Goal: Transaction & Acquisition: Purchase product/service

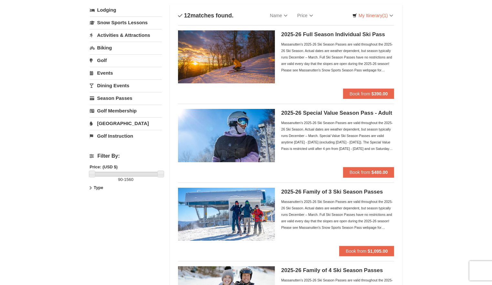
scroll to position [32, 0]
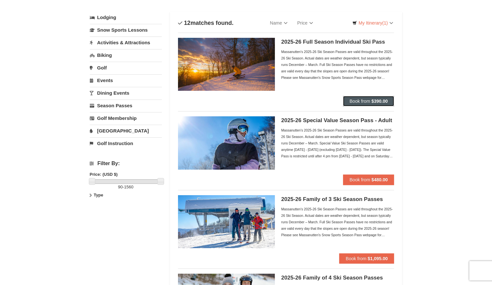
click at [375, 100] on strong "$390.00" at bounding box center [379, 101] width 16 height 5
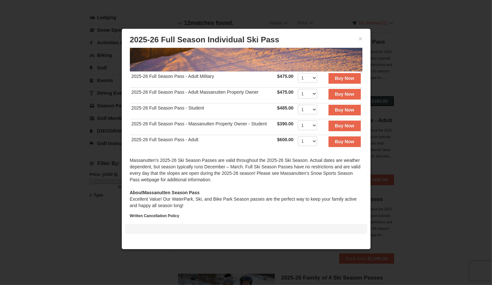
scroll to position [129, 0]
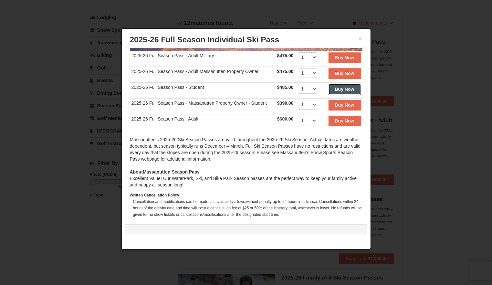
click at [335, 88] on strong "Buy Now" at bounding box center [344, 89] width 19 height 5
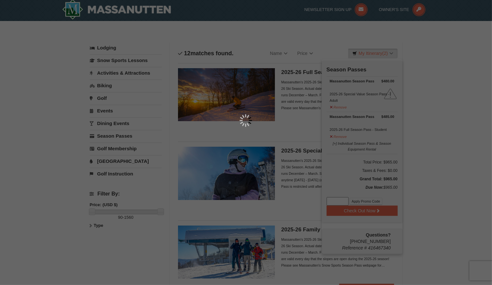
scroll to position [2, 0]
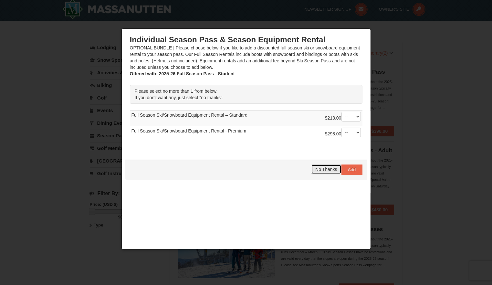
click at [331, 171] on span "No Thanks" at bounding box center [326, 169] width 22 height 5
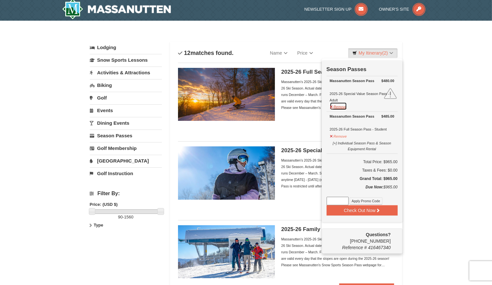
click at [342, 106] on button "Remove" at bounding box center [338, 106] width 17 height 8
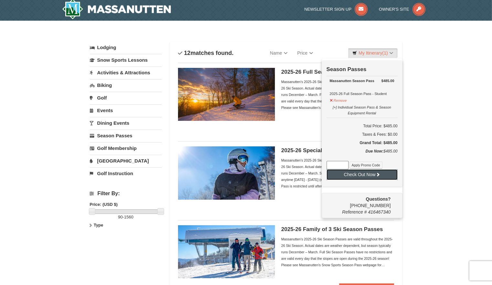
click at [384, 173] on button "Check Out Now" at bounding box center [362, 174] width 71 height 10
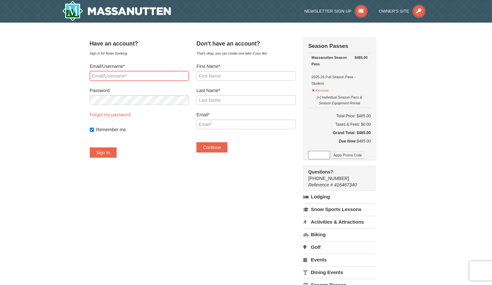
click at [156, 74] on input "Email/Username*" at bounding box center [139, 76] width 99 height 10
type input "sam.yodr@emu.edu"
click at [117, 151] on button "Sign In" at bounding box center [103, 152] width 27 height 10
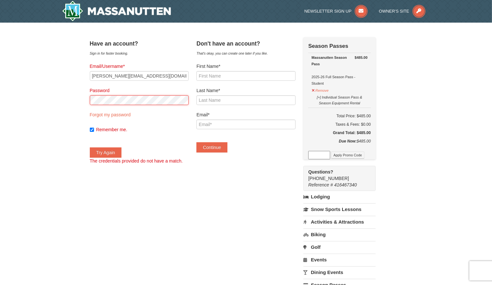
click at [90, 147] on button "Try Again" at bounding box center [106, 152] width 32 height 10
click at [231, 74] on input "First Name*" at bounding box center [245, 76] width 99 height 10
type input "Sam"
type input "Yoder"
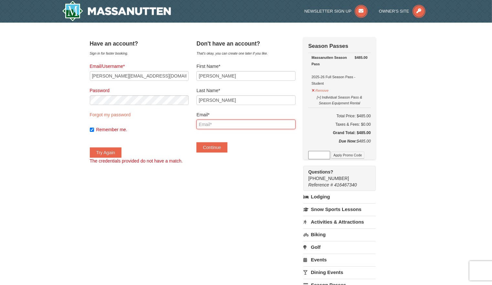
click at [242, 127] on input "Email*" at bounding box center [245, 125] width 99 height 10
type input "[PERSON_NAME][EMAIL_ADDRESS][PERSON_NAME][DOMAIN_NAME]"
click at [216, 146] on button "Continue" at bounding box center [211, 147] width 31 height 10
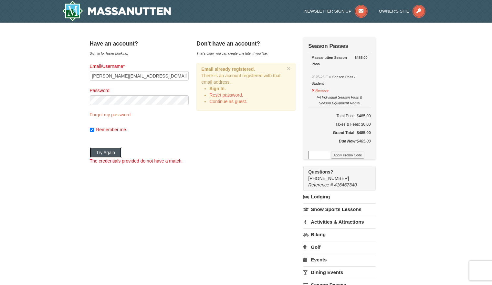
click at [119, 151] on button "Try Again" at bounding box center [106, 152] width 32 height 10
click at [116, 76] on input "sam.yodr@emu.edu" at bounding box center [139, 76] width 99 height 10
type input "[PERSON_NAME][EMAIL_ADDRESS][PERSON_NAME][DOMAIN_NAME]"
click at [122, 149] on button "Try Again" at bounding box center [106, 152] width 32 height 10
click at [122, 154] on button "Try Again" at bounding box center [106, 152] width 32 height 10
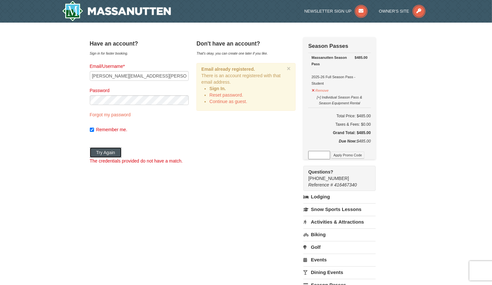
click at [117, 153] on button "Try Again" at bounding box center [106, 152] width 32 height 10
click at [112, 154] on button "Try Again" at bounding box center [106, 152] width 32 height 10
click at [237, 101] on link "Continue as guest." at bounding box center [228, 101] width 38 height 5
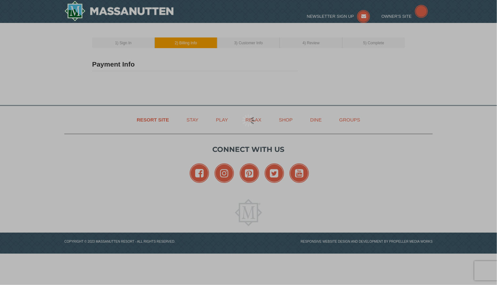
type input "[PERSON_NAME]"
type input "[PERSON_NAME][EMAIL_ADDRESS][PERSON_NAME][DOMAIN_NAME]"
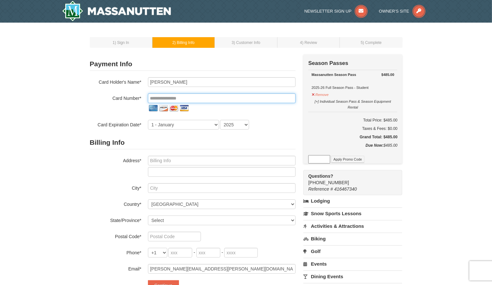
click at [195, 99] on input "tel" at bounding box center [222, 98] width 148 height 10
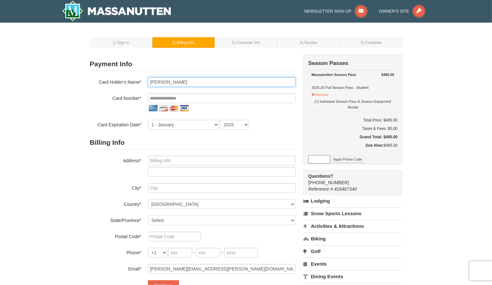
type input "Sam Yoder - Student"
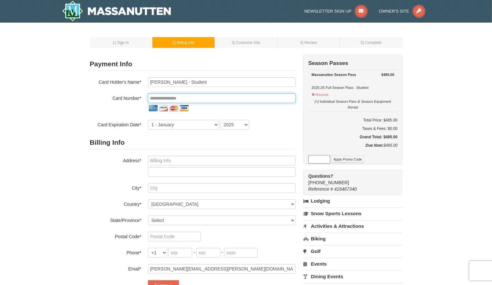
type input "**********"
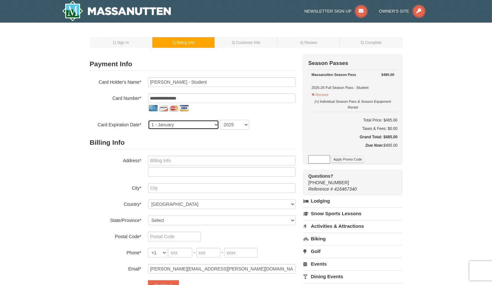
select select "7"
select select "2030"
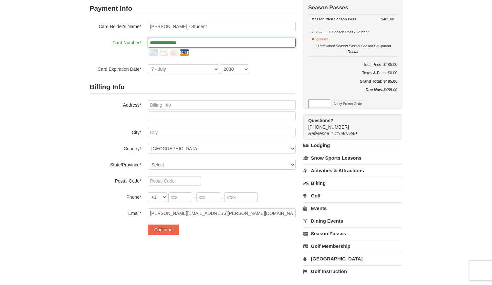
scroll to position [65, 0]
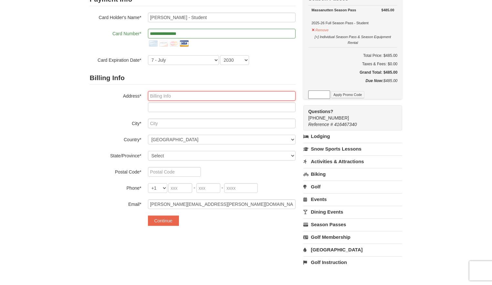
click at [184, 95] on input "text" at bounding box center [222, 96] width 148 height 10
type input "417 South Millborne Road"
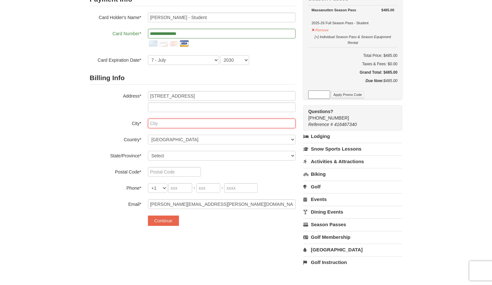
click at [156, 122] on input "text" at bounding box center [222, 124] width 148 height 10
type input "Apple Creek"
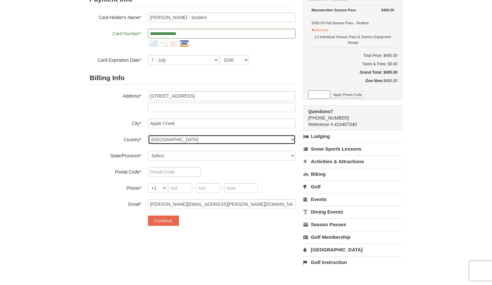
click at [180, 138] on select "----- Select ------ Afghanistan Åland Islands Albania Algeria American Samoa An…" at bounding box center [222, 140] width 148 height 10
click at [178, 138] on select "----- Select ------ Afghanistan Åland Islands Albania Algeria American Samoa An…" at bounding box center [222, 140] width 148 height 10
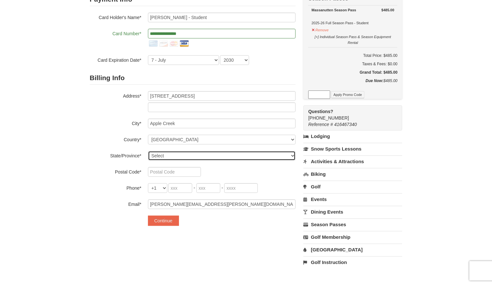
click at [174, 153] on select "Select Alabama Alaska American Samoa Arizona Arkansas California Colorado Conne…" at bounding box center [222, 156] width 148 height 10
select select "OH"
click at [148, 151] on select "Select Alabama Alaska American Samoa Arizona Arkansas California Colorado Conne…" at bounding box center [222, 156] width 148 height 10
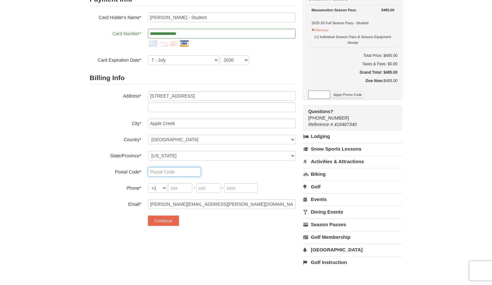
click at [167, 172] on input "text" at bounding box center [174, 172] width 53 height 10
type input "44606"
click at [181, 184] on input "tel" at bounding box center [180, 188] width 24 height 10
type input "330"
type input "466"
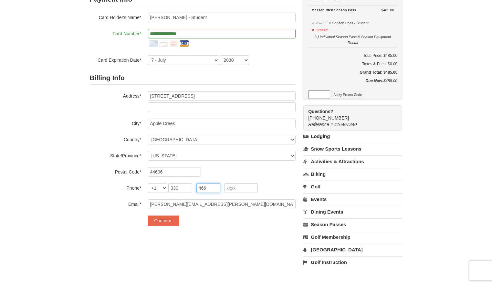
type input "1023"
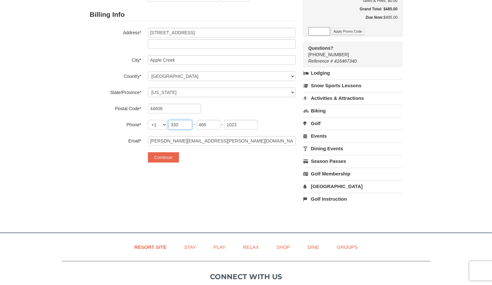
scroll to position [129, 0]
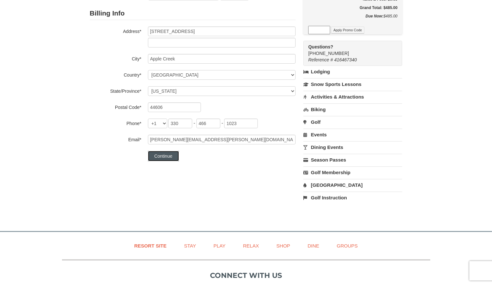
click at [175, 158] on button "Continue" at bounding box center [163, 156] width 31 height 10
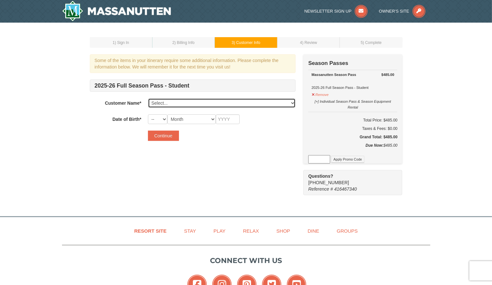
click at [216, 104] on select "Select... [PERSON_NAME] Add New..." at bounding box center [222, 103] width 148 height 10
select select "28373610"
click at [148, 98] on select "Select... [PERSON_NAME] Add New..." at bounding box center [222, 103] width 148 height 10
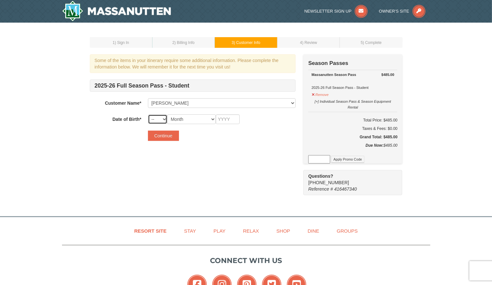
click at [165, 119] on select "-- 01 02 03 04 05 06 07 08 09 10 11 12 13 14 15 16 17 18 19 20 21 22 23 24 25 2…" at bounding box center [157, 119] width 19 height 10
select select "17"
click at [148, 114] on select "-- 01 02 03 04 05 06 07 08 09 10 11 12 13 14 15 16 17 18 19 20 21 22 23 24 25 2…" at bounding box center [157, 119] width 19 height 10
click at [198, 119] on select "Month January February March April May June July August September October Novem…" at bounding box center [191, 119] width 48 height 10
select select "07"
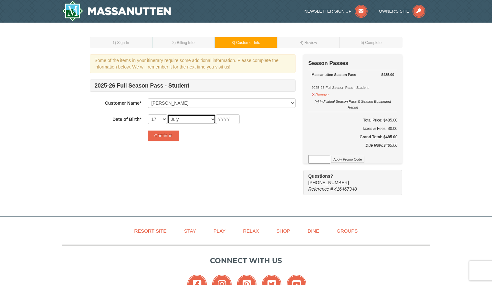
click at [167, 114] on select "Month January February March April May June July August September October Novem…" at bounding box center [191, 119] width 48 height 10
click at [224, 118] on input "text" at bounding box center [228, 119] width 24 height 10
type input "2001"
click at [163, 136] on button "Continue" at bounding box center [163, 135] width 31 height 10
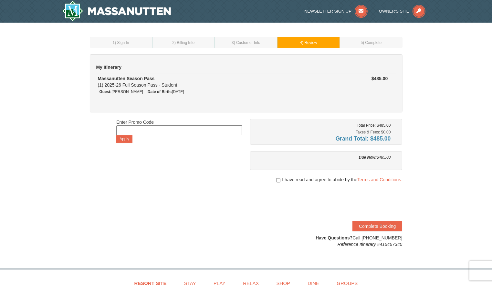
click at [190, 130] on input at bounding box center [179, 130] width 126 height 10
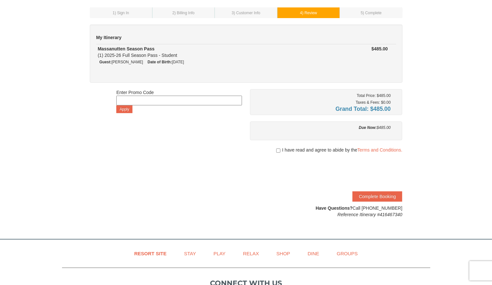
scroll to position [32, 0]
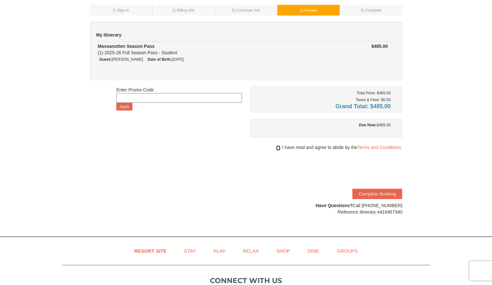
click at [276, 148] on input "checkbox" at bounding box center [278, 147] width 4 height 5
checkbox input "true"
click at [376, 192] on button "Complete Booking" at bounding box center [377, 194] width 50 height 10
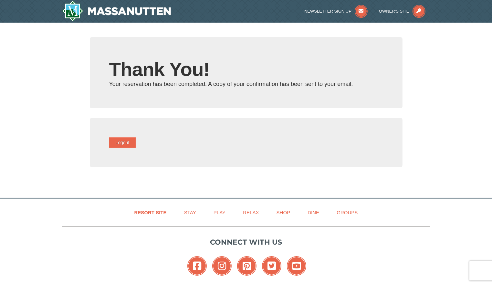
type input "[PERSON_NAME][EMAIL_ADDRESS][PERSON_NAME][DOMAIN_NAME]"
